Goal: Check status: Check status

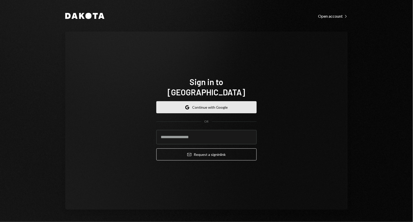
click at [195, 101] on button "Google Continue with Google" at bounding box center [206, 107] width 100 height 12
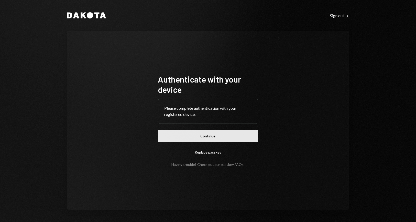
click at [232, 135] on button "Continue" at bounding box center [208, 136] width 100 height 12
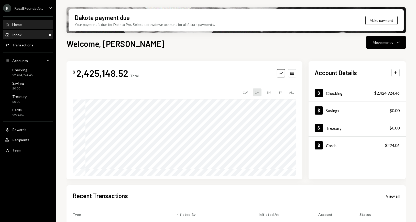
click at [36, 35] on div "Inbox Inbox" at bounding box center [28, 35] width 46 height 5
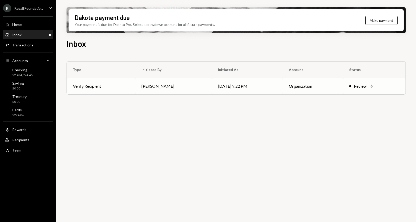
click at [268, 90] on td "[DATE] 9:22 PM" at bounding box center [247, 86] width 71 height 16
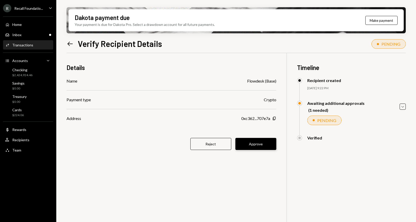
click at [265, 147] on button "Approve" at bounding box center [256, 144] width 41 height 12
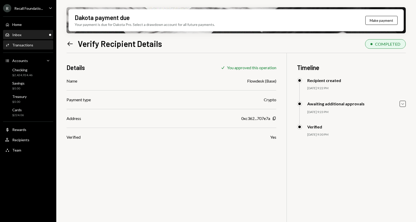
click at [23, 33] on div "Inbox Inbox" at bounding box center [28, 35] width 46 height 5
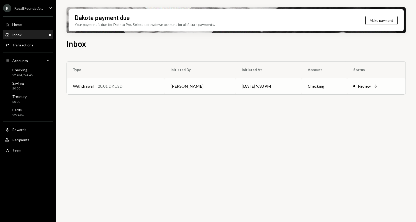
click at [271, 87] on td "[DATE] 9:30 PM" at bounding box center [269, 86] width 66 height 16
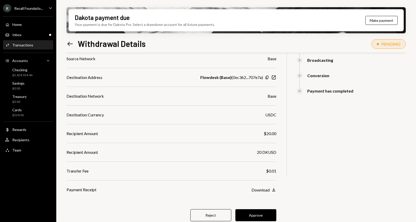
scroll to position [103, 0]
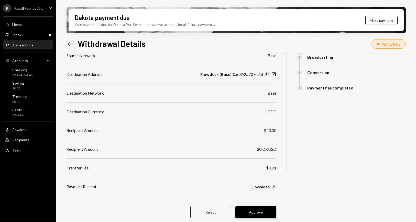
click at [268, 210] on button "Approve" at bounding box center [256, 212] width 41 height 12
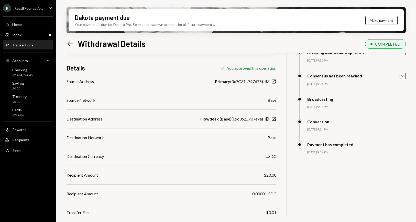
scroll to position [96, 0]
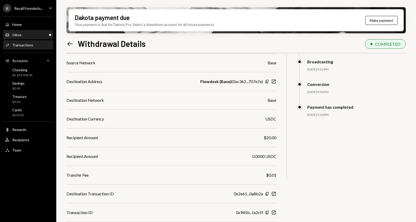
click at [36, 31] on div "Inbox Inbox" at bounding box center [28, 34] width 46 height 9
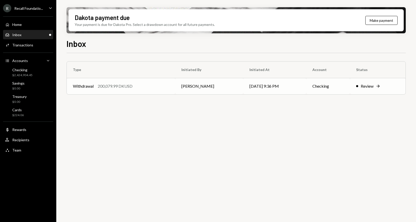
click at [211, 92] on td "[PERSON_NAME]" at bounding box center [209, 86] width 68 height 16
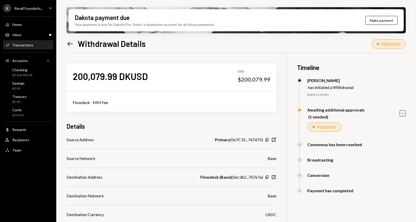
scroll to position [103, 0]
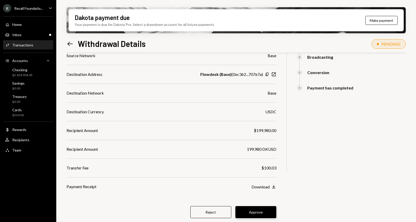
click at [261, 212] on button "Approve" at bounding box center [256, 212] width 41 height 12
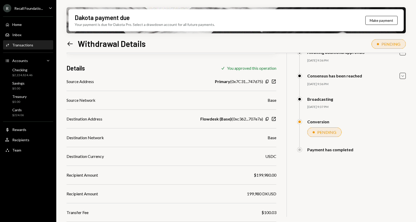
scroll to position [77, 0]
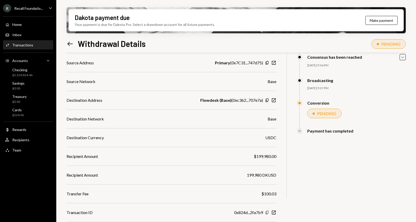
click at [269, 211] on icon "Copy" at bounding box center [267, 212] width 4 height 4
click at [274, 212] on icon "button" at bounding box center [274, 213] width 4 height 4
click at [68, 42] on icon "Left Arrow" at bounding box center [70, 43] width 7 height 7
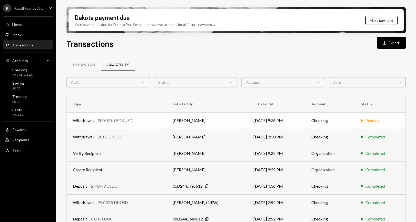
click at [223, 122] on td "[PERSON_NAME]" at bounding box center [207, 120] width 81 height 16
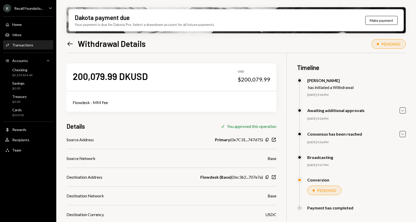
click at [38, 46] on div "Activities Transactions" at bounding box center [28, 45] width 46 height 5
